Goal: Find specific page/section: Find specific page/section

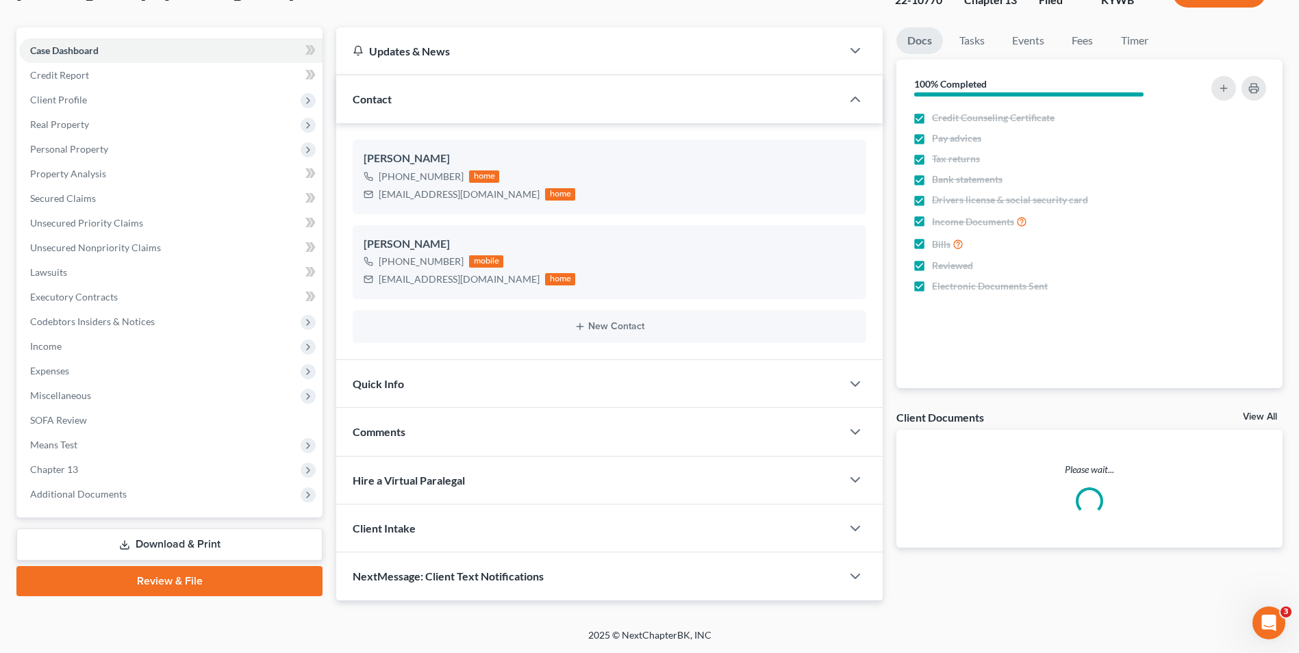
scroll to position [104, 0]
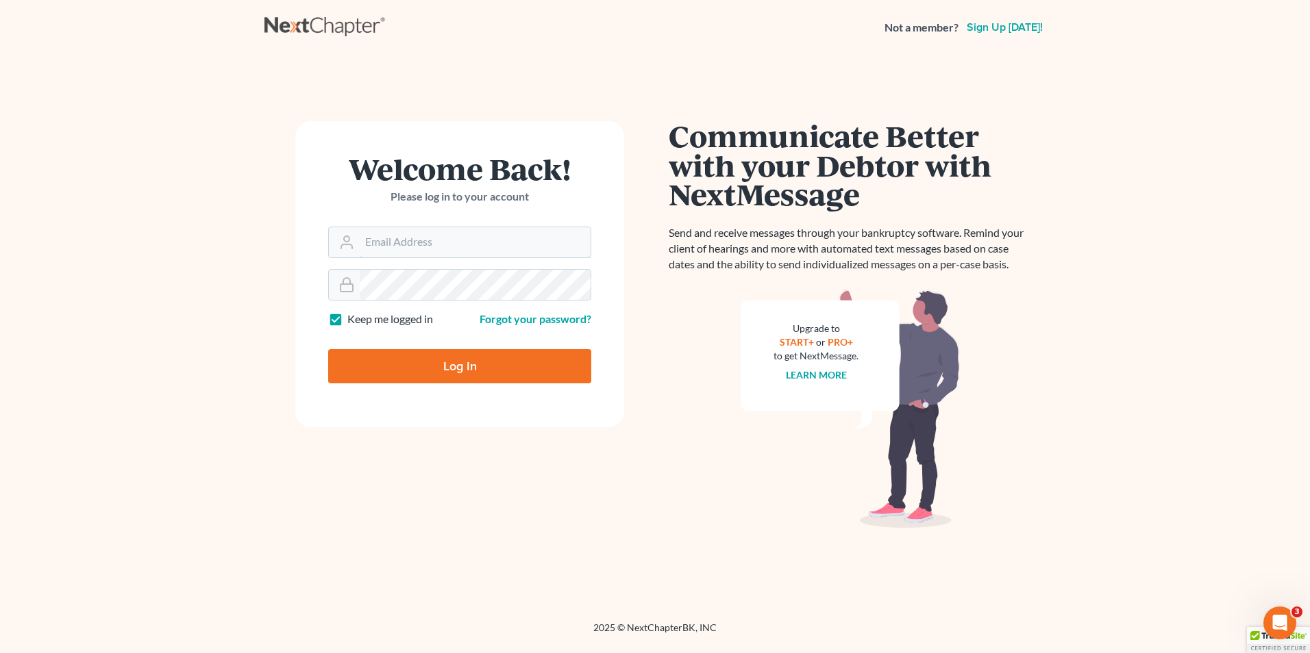
type input "[EMAIL_ADDRESS][DOMAIN_NAME]"
click at [553, 359] on input "Log In" at bounding box center [459, 366] width 263 height 34
type input "Thinking..."
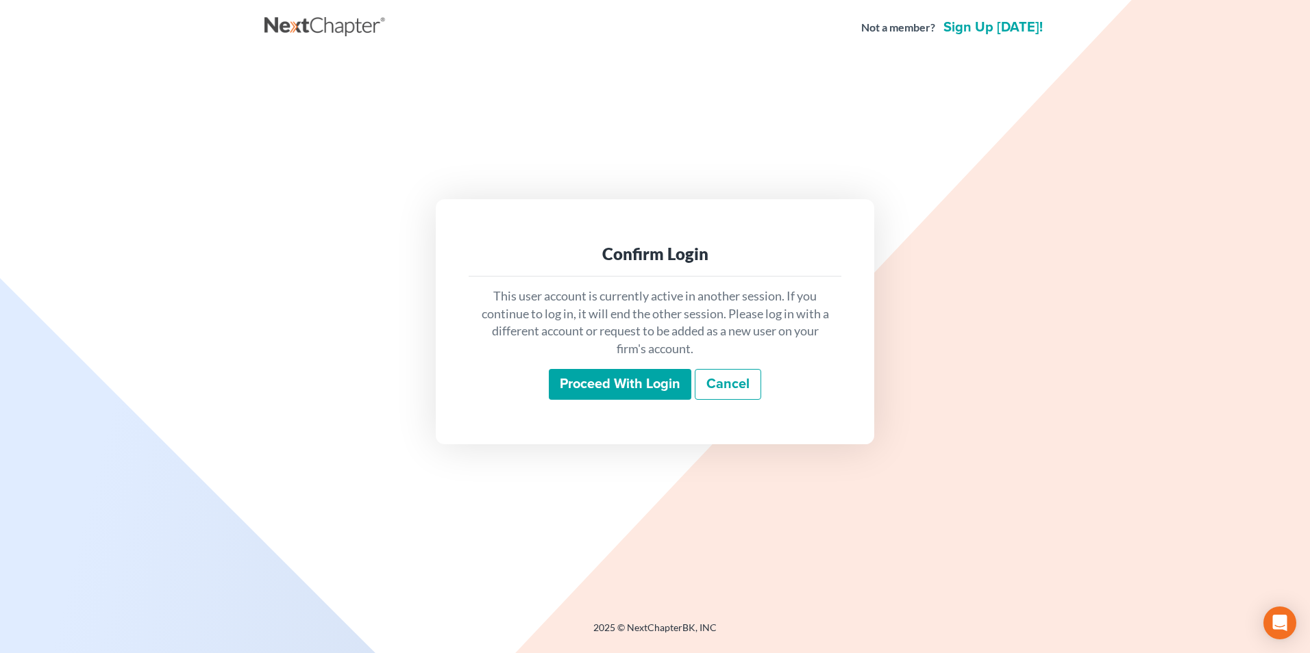
click at [643, 386] on input "Proceed with login" at bounding box center [620, 385] width 142 height 32
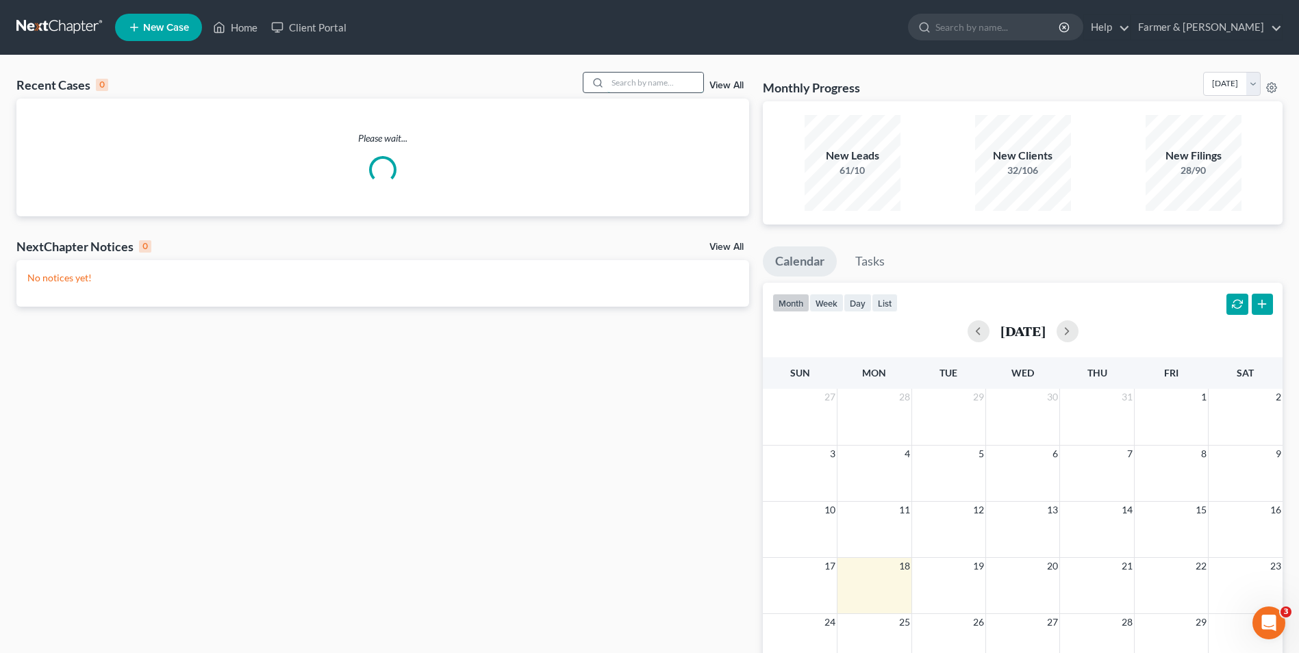
click at [624, 85] on input "search" at bounding box center [656, 83] width 96 height 20
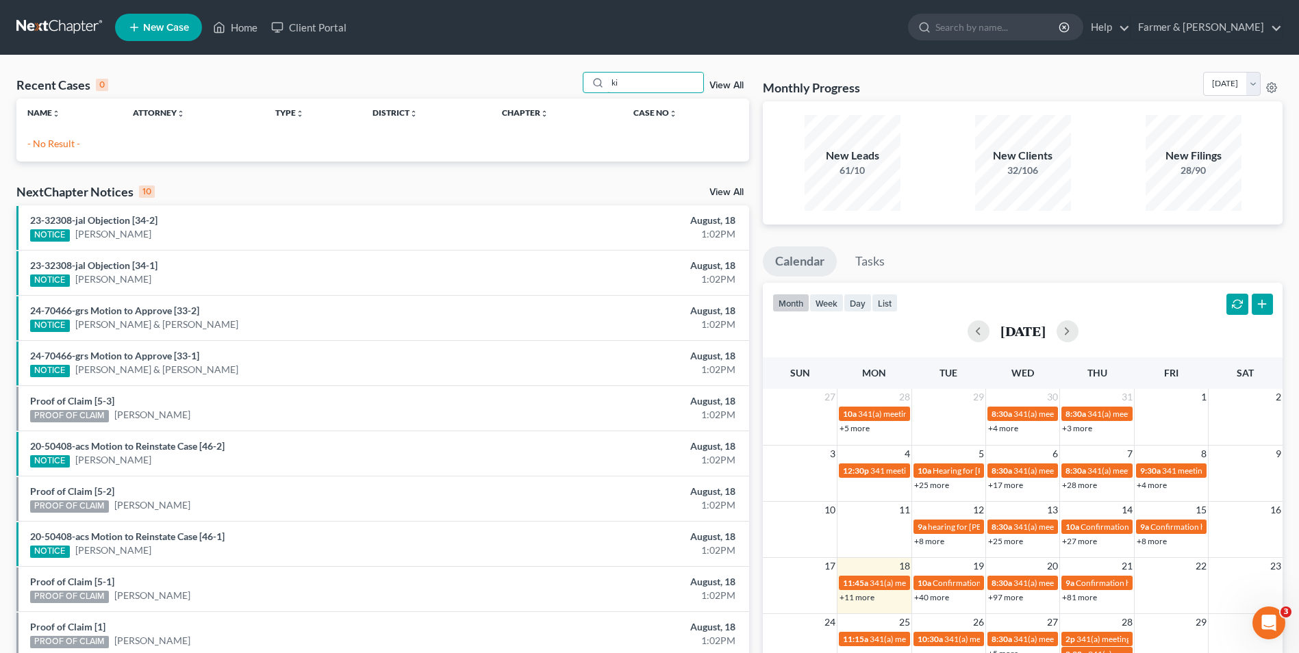
type input "k"
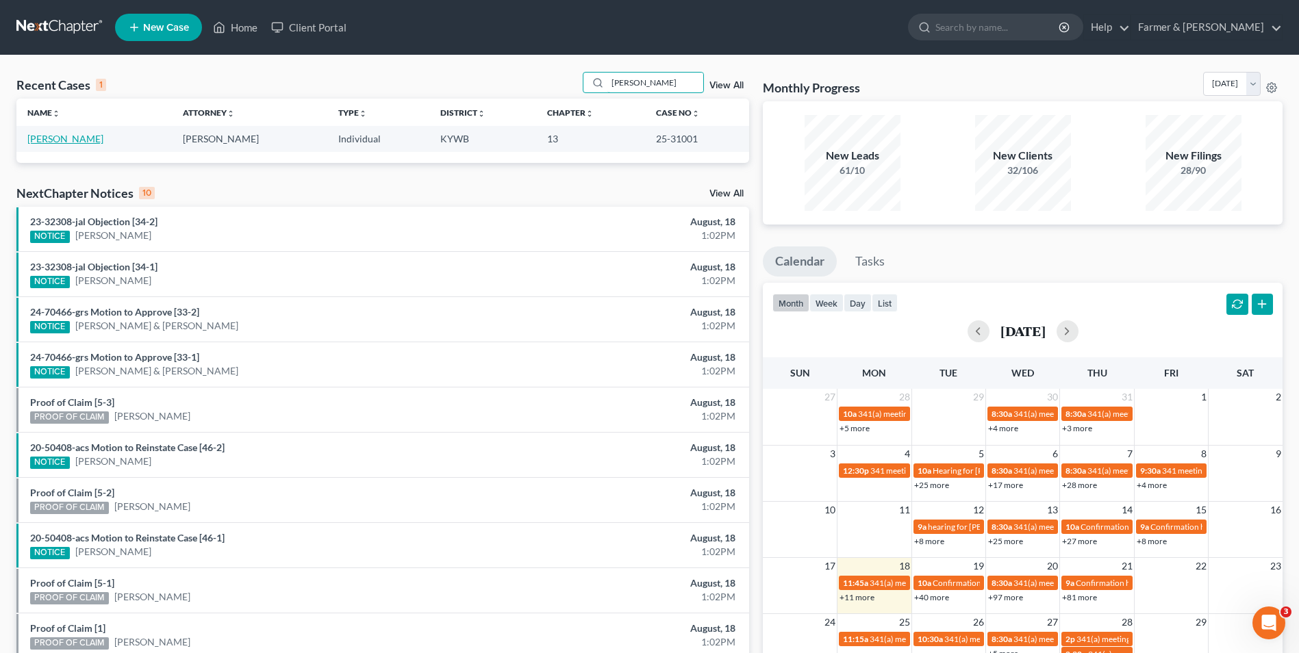
type input "[PERSON_NAME]"
click at [79, 138] on link "[PERSON_NAME]" at bounding box center [65, 139] width 76 height 12
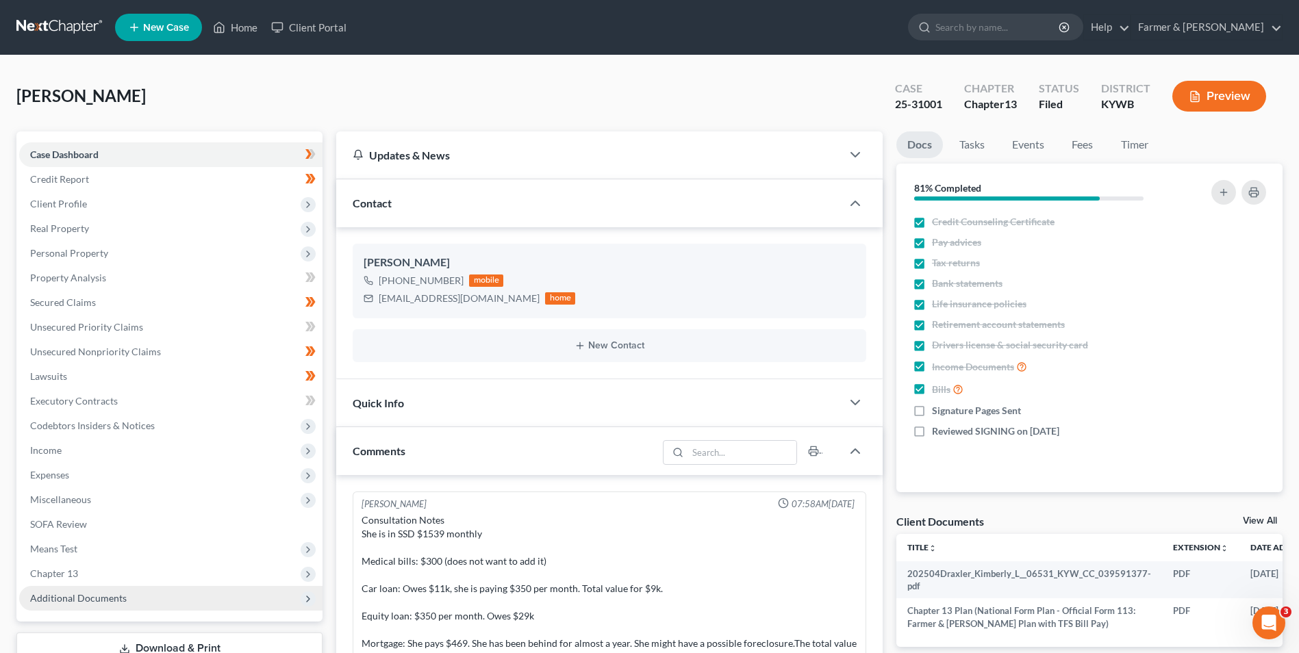
scroll to position [286, 0]
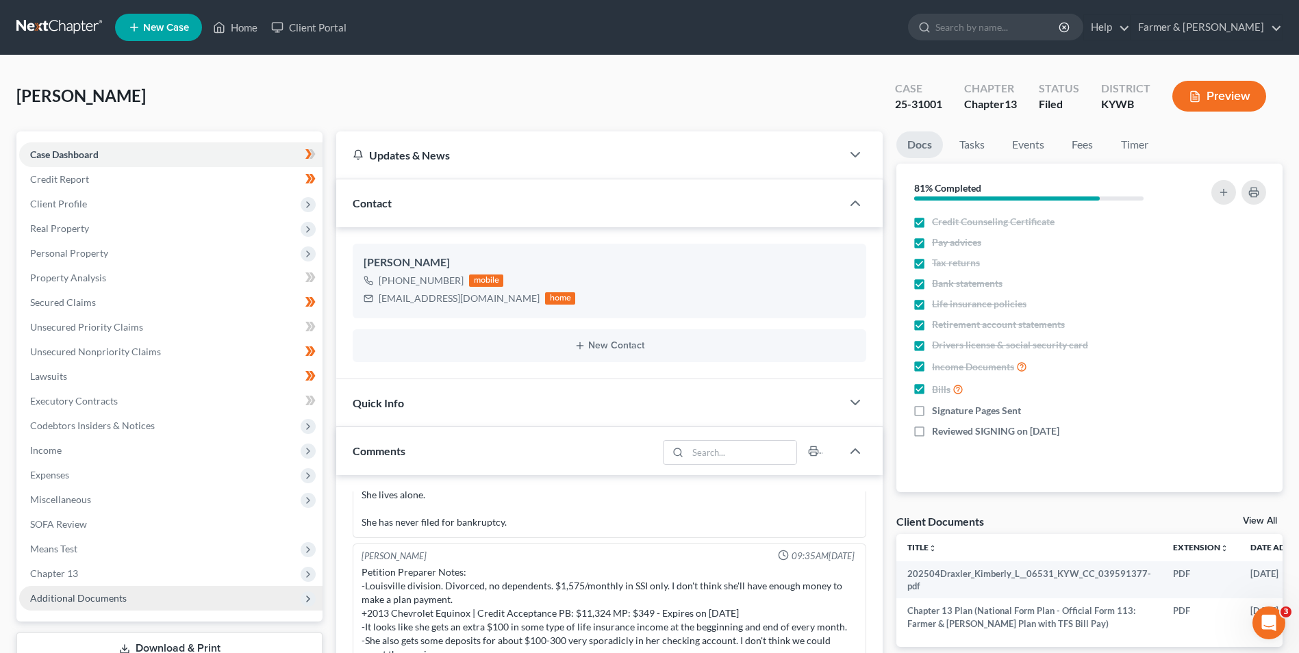
click at [120, 599] on span "Additional Documents" at bounding box center [78, 598] width 97 height 12
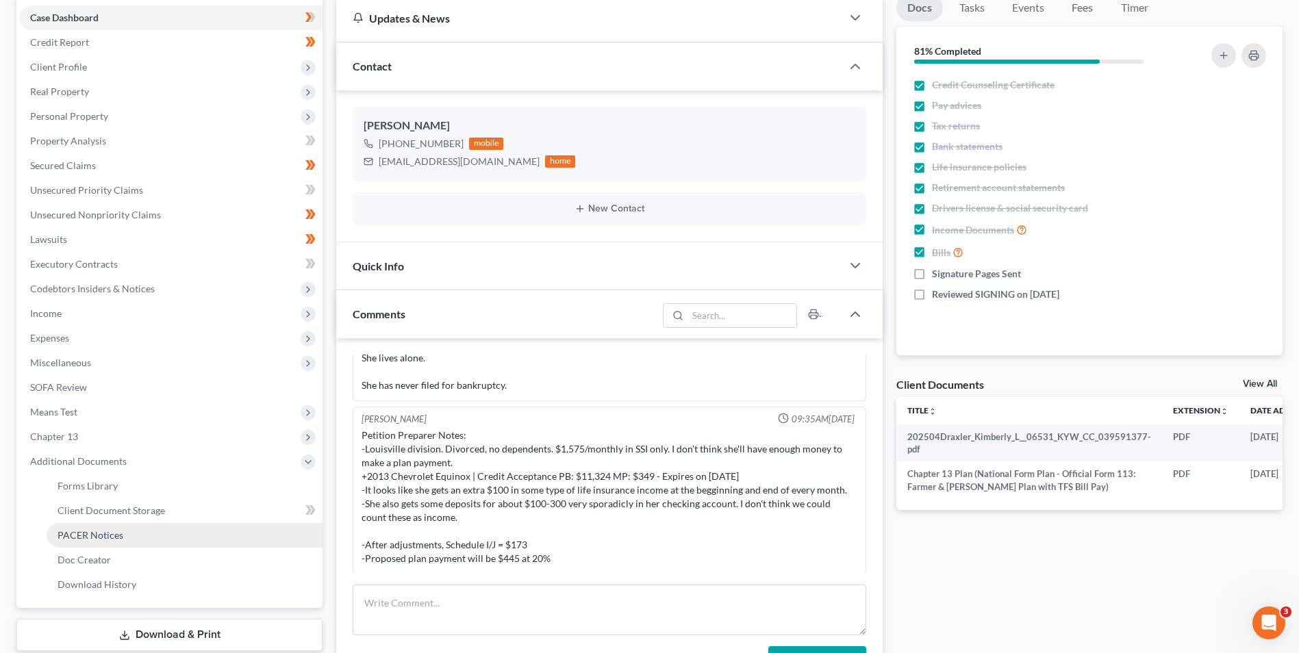
click at [136, 542] on link "PACER Notices" at bounding box center [185, 535] width 276 height 25
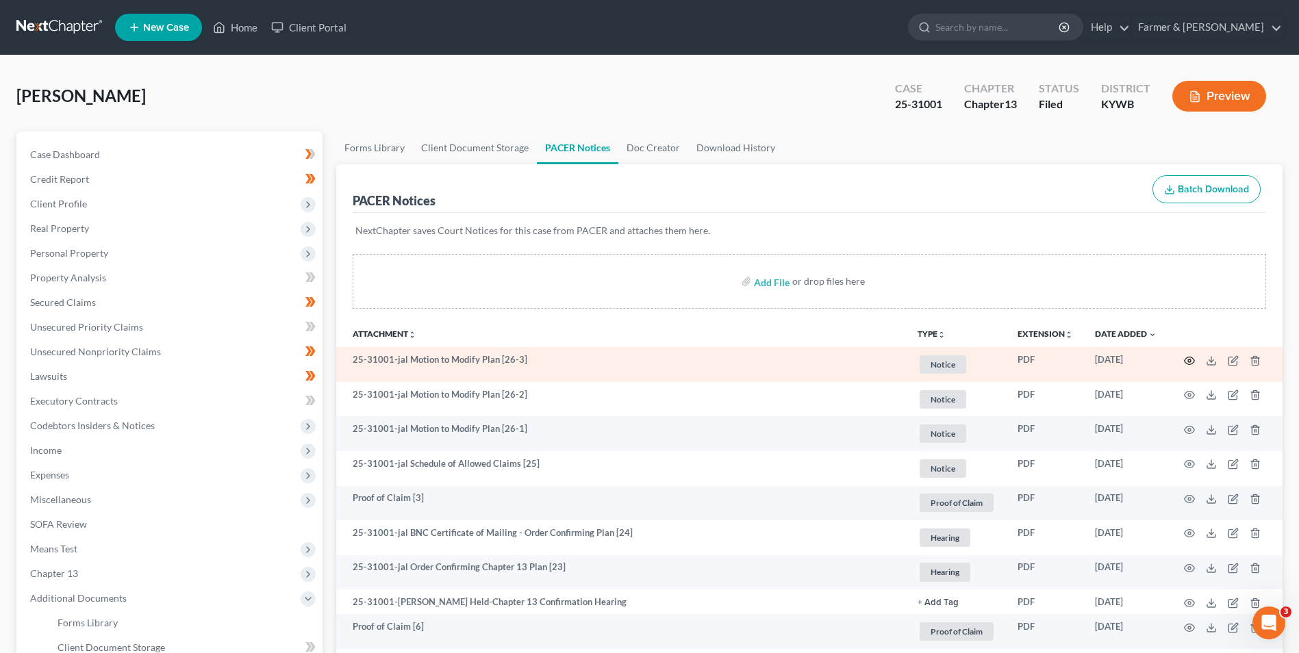
click at [1192, 358] on icon "button" at bounding box center [1189, 360] width 11 height 11
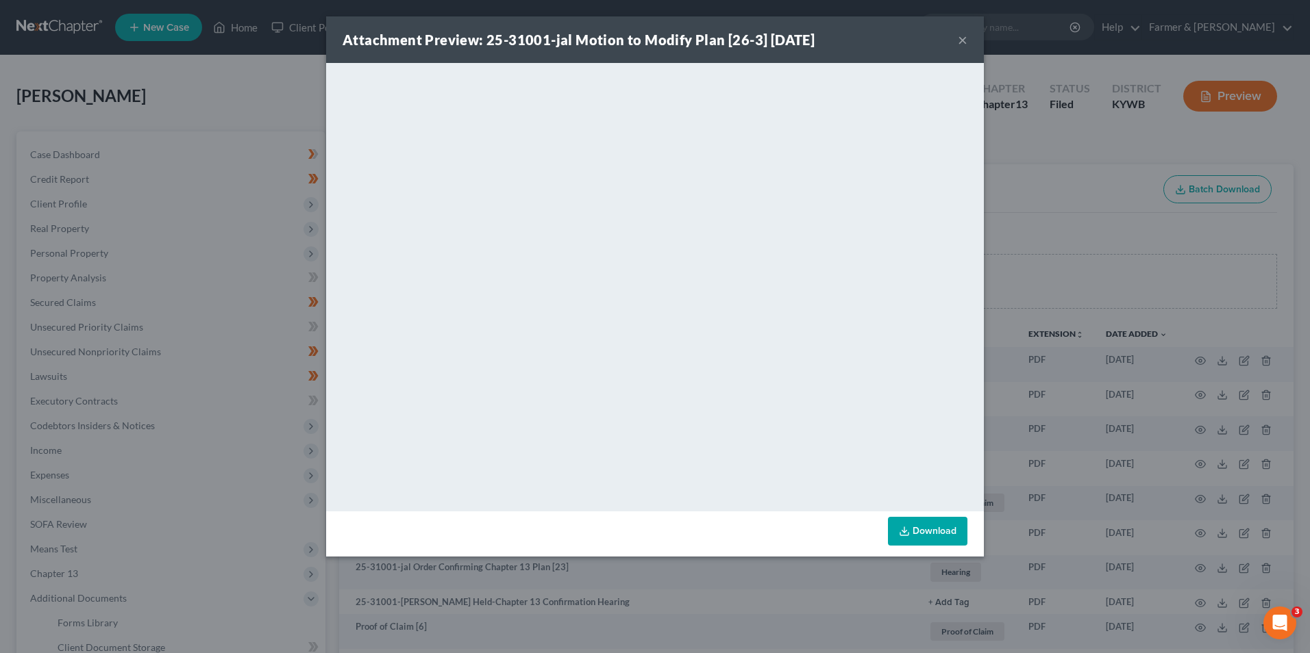
click at [963, 41] on button "×" at bounding box center [963, 40] width 10 height 16
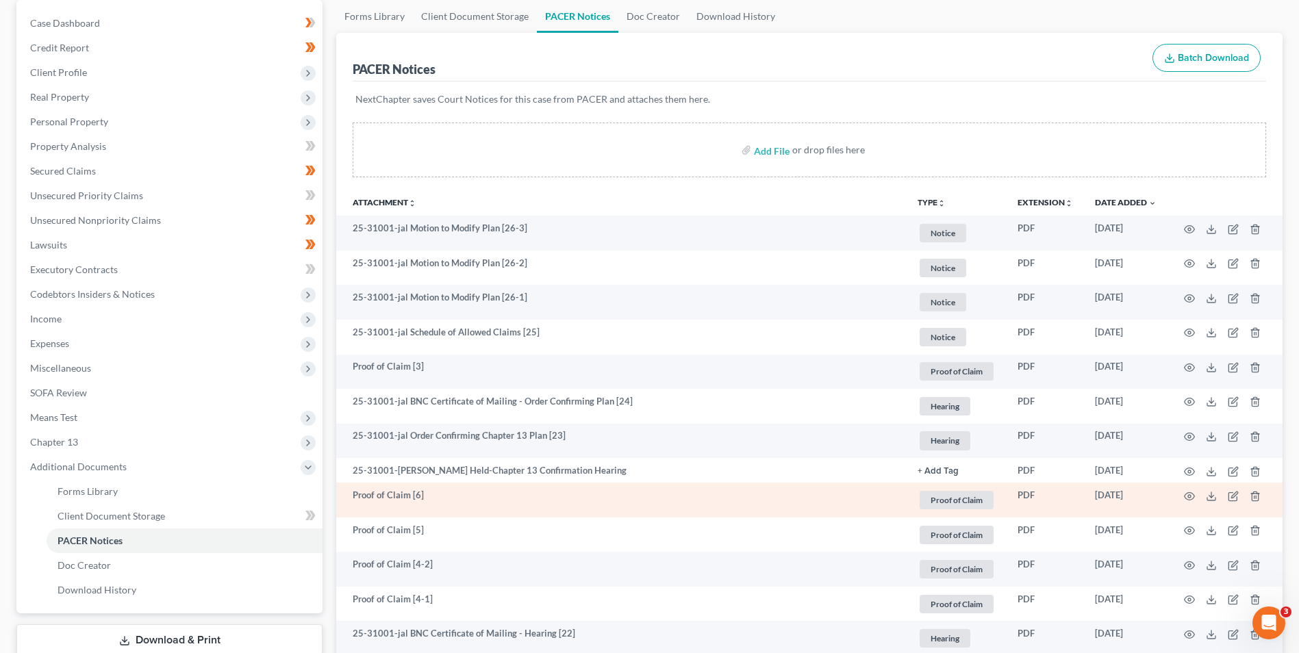
scroll to position [137, 0]
